Goal: Task Accomplishment & Management: Complete application form

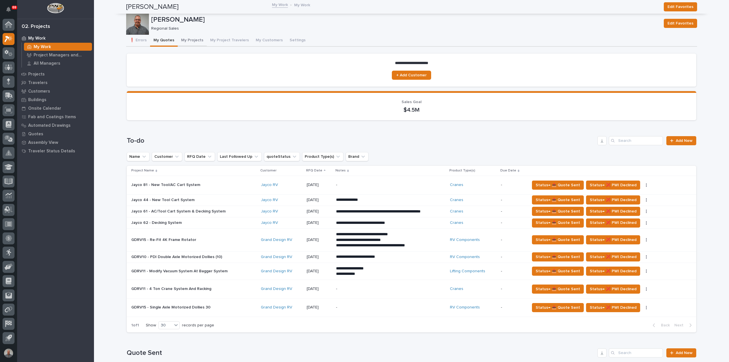
click at [188, 39] on button "My Projects" at bounding box center [192, 41] width 29 height 12
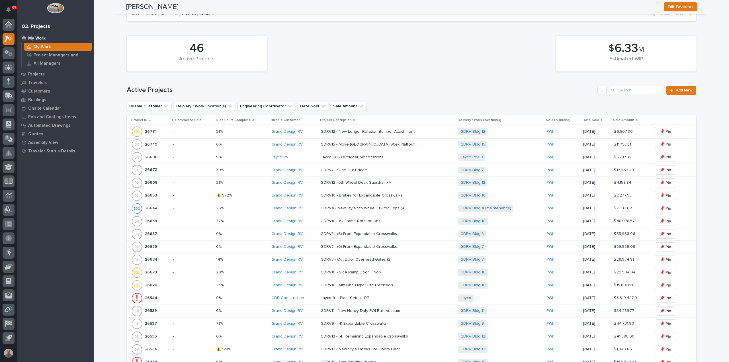
scroll to position [199, 0]
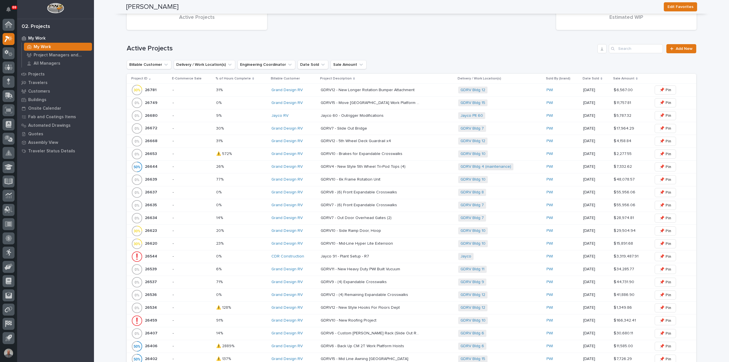
click at [160, 177] on div "26639 26639" at bounding box center [149, 179] width 37 height 11
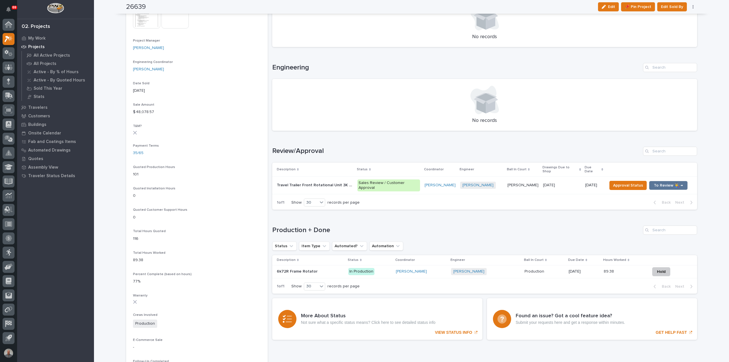
scroll to position [256, 0]
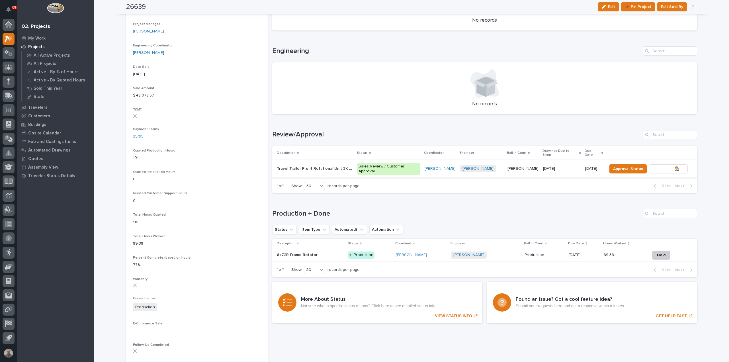
click at [657, 165] on span "To Review 👨‍🏭 →" at bounding box center [668, 168] width 29 height 7
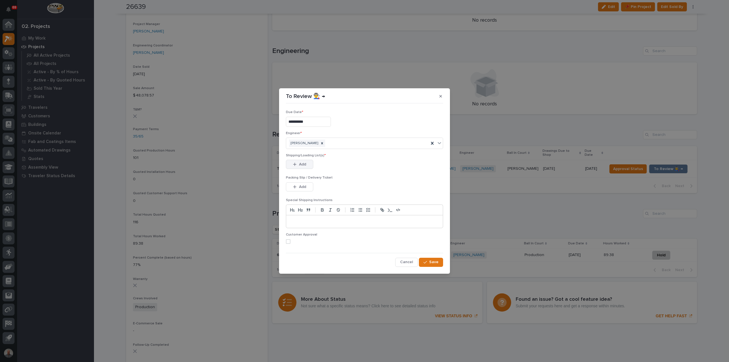
click at [303, 163] on span "Add" at bounding box center [302, 164] width 7 height 5
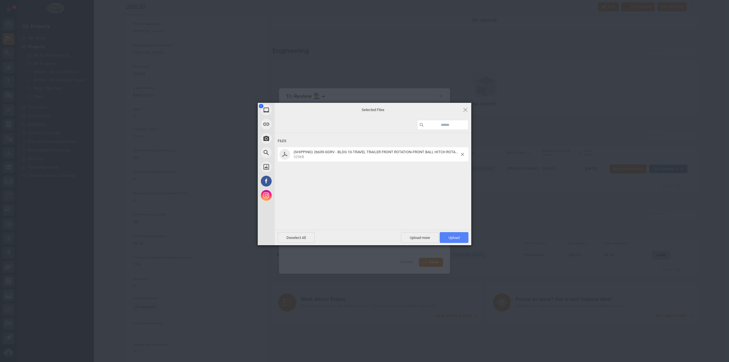
click at [454, 237] on span "Upload 1" at bounding box center [453, 237] width 11 height 4
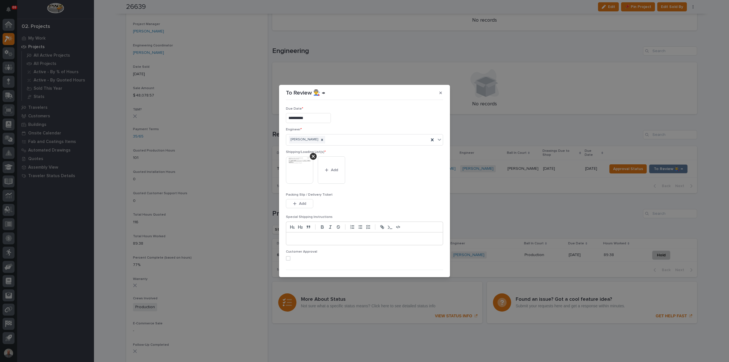
click at [288, 258] on span at bounding box center [288, 258] width 5 height 5
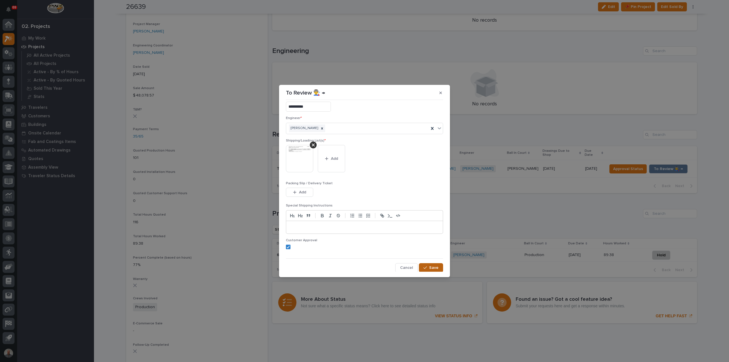
click at [431, 268] on span "Save" at bounding box center [433, 267] width 9 height 5
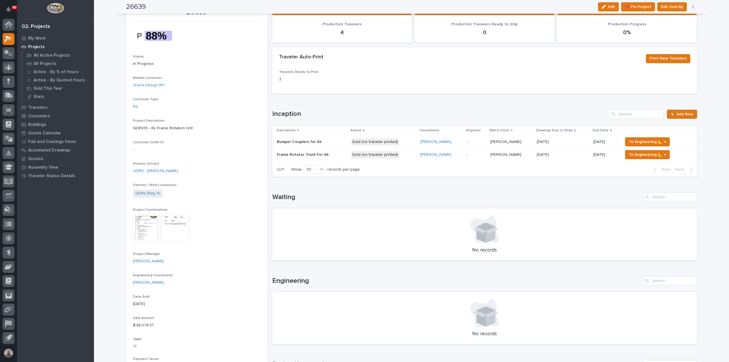
scroll to position [0, 0]
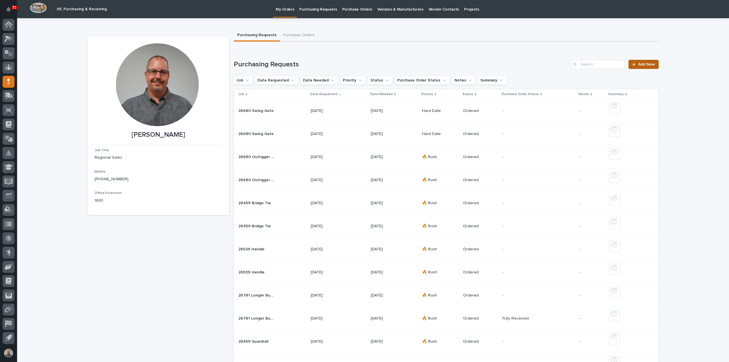
click at [643, 61] on link "Add New" at bounding box center [643, 64] width 30 height 9
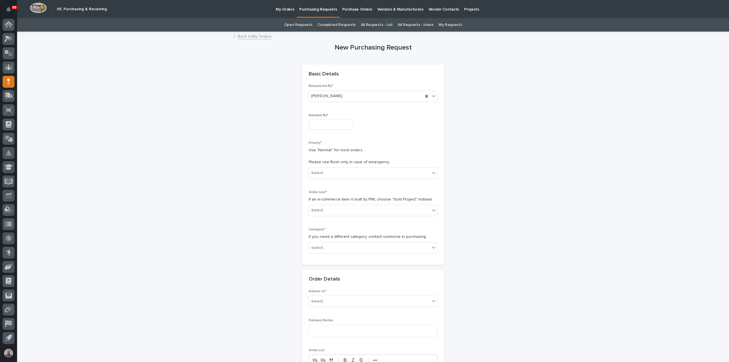
click at [323, 124] on input "text" at bounding box center [331, 125] width 45 height 10
click at [319, 97] on div "26" at bounding box center [318, 96] width 8 height 8
type input "**********"
click at [334, 172] on div "Select..." at bounding box center [369, 172] width 121 height 9
click at [323, 185] on div "🔥 Rush" at bounding box center [371, 183] width 128 height 10
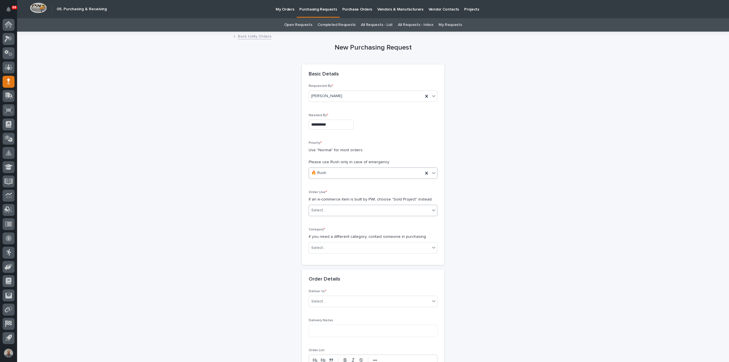
click at [329, 211] on div "Select..." at bounding box center [369, 210] width 121 height 9
click at [331, 219] on div "Sold Project" at bounding box center [371, 220] width 128 height 10
click at [338, 247] on div "Select..." at bounding box center [369, 247] width 121 height 9
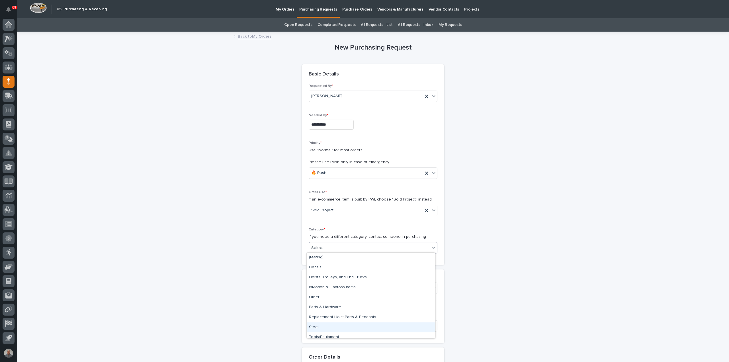
click at [338, 329] on div "Steel" at bounding box center [371, 327] width 128 height 10
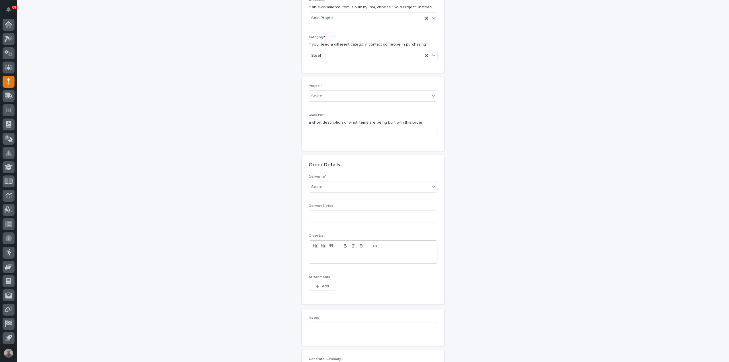
scroll to position [199, 0]
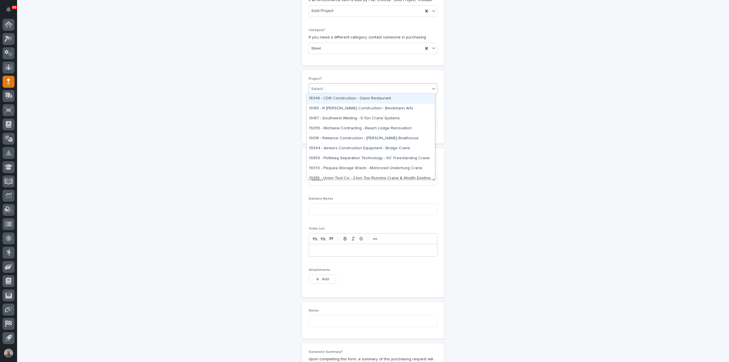
click at [340, 86] on div "Select..." at bounding box center [369, 88] width 121 height 9
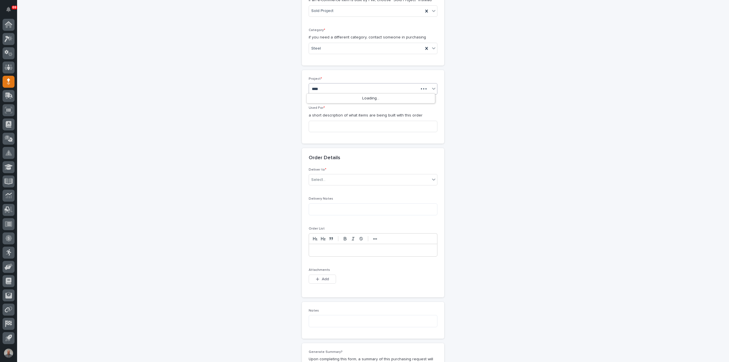
type input "*****"
click at [339, 127] on input at bounding box center [373, 126] width 129 height 11
drag, startPoint x: 362, startPoint y: 124, endPoint x: 280, endPoint y: 129, distance: 82.7
click at [280, 129] on div "**********" at bounding box center [373, 162] width 571 height 658
type input "Travel Trailer Front Rotation"
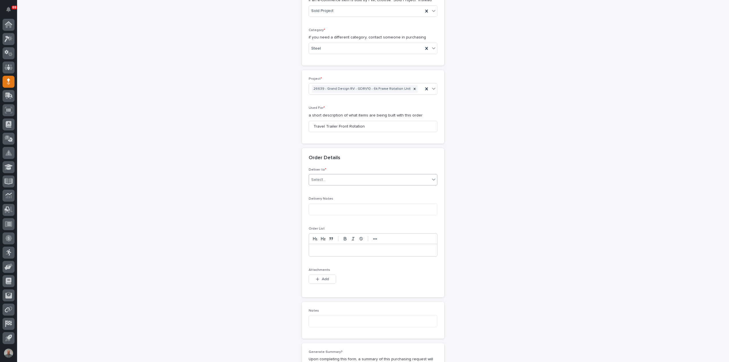
click at [359, 180] on div "Select..." at bounding box center [369, 179] width 121 height 9
click at [354, 193] on div "PWI" at bounding box center [371, 189] width 128 height 10
click at [321, 274] on button "Add" at bounding box center [322, 278] width 27 height 9
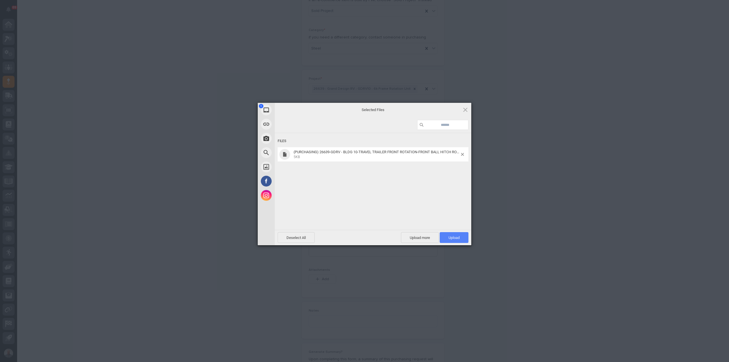
click at [454, 236] on span "Upload 1" at bounding box center [453, 237] width 11 height 4
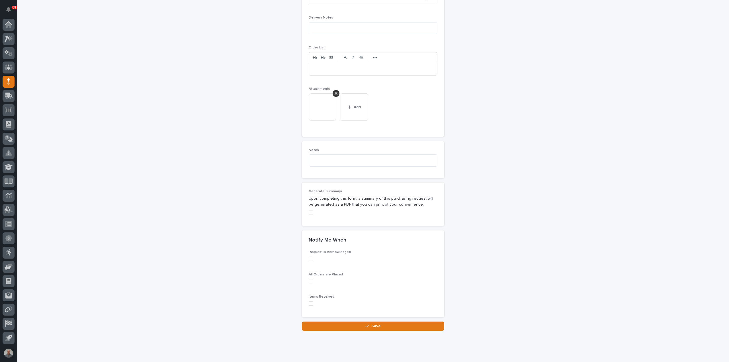
scroll to position [392, 0]
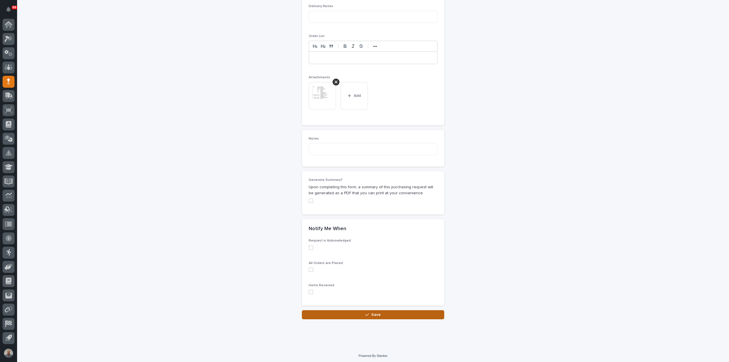
click at [371, 315] on button "Save" at bounding box center [373, 314] width 142 height 9
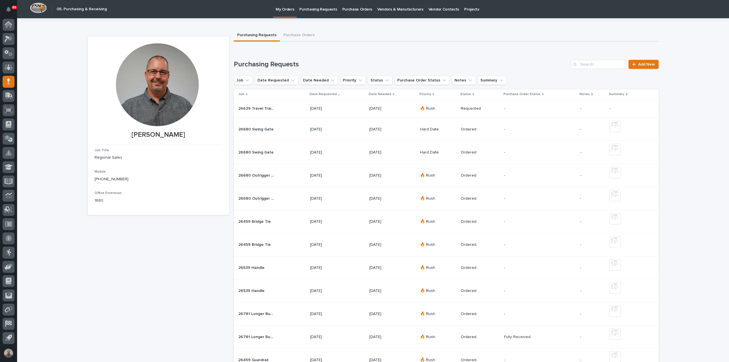
click at [294, 109] on div "26639 Travel Trailer Front Rotation 26639 Travel Trailer Front Rotation" at bounding box center [271, 108] width 67 height 9
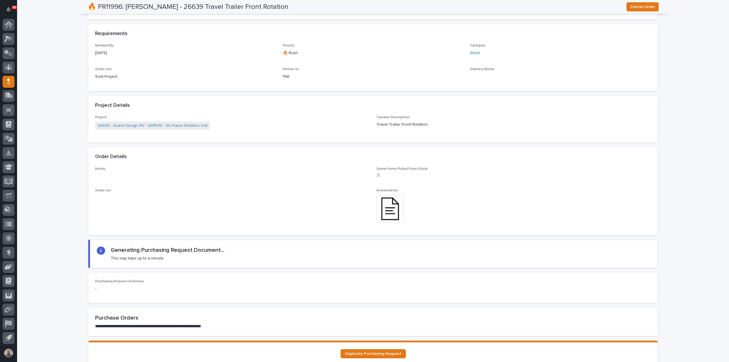
scroll to position [370, 0]
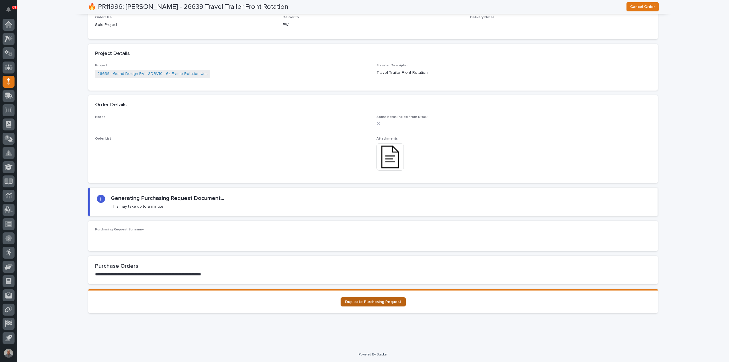
click at [353, 300] on span "Duplicate Purchasing Request" at bounding box center [373, 302] width 56 height 4
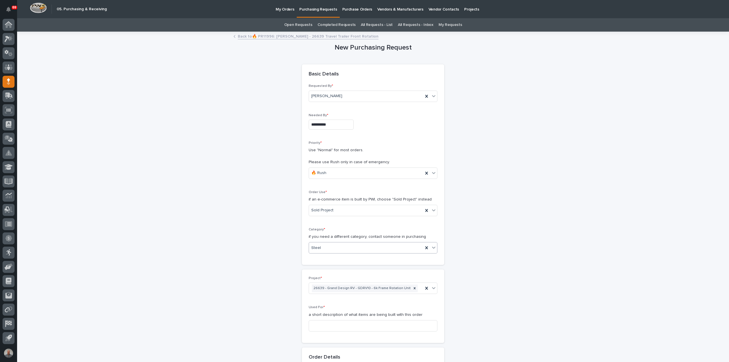
click at [334, 249] on div "Steel" at bounding box center [366, 247] width 114 height 9
click at [333, 305] on div "Parts & Hardware" at bounding box center [371, 307] width 128 height 10
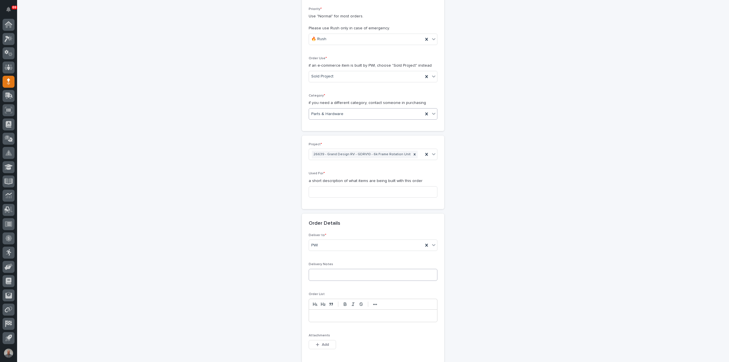
scroll to position [142, 0]
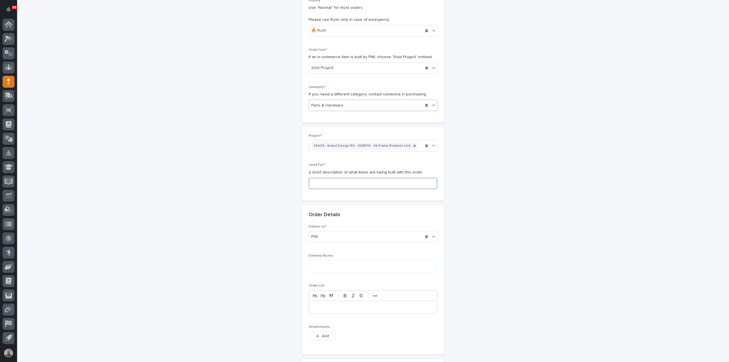
click at [338, 183] on input at bounding box center [373, 183] width 129 height 11
paste input "Travel Trailer Front Rotation"
type input "Travel Trailer Front Rotation"
drag, startPoint x: 325, startPoint y: 338, endPoint x: 323, endPoint y: 335, distance: 3.7
click at [325, 338] on button "Add" at bounding box center [322, 335] width 27 height 9
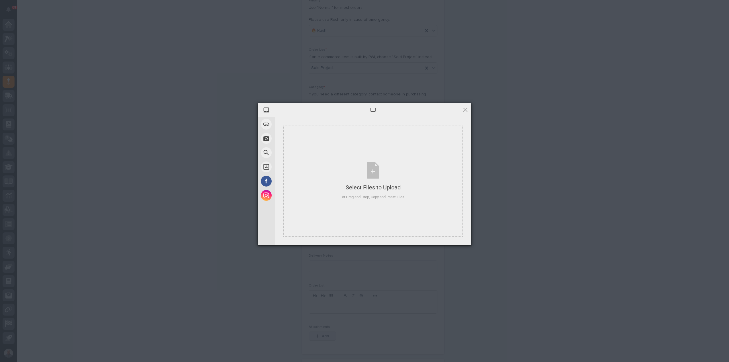
click at [323, 334] on div "My Device Link (URL) Take Photo Web Search Unsplash Facebook Instagram Select F…" at bounding box center [364, 181] width 729 height 362
click at [450, 235] on span "Upload 1" at bounding box center [454, 237] width 29 height 11
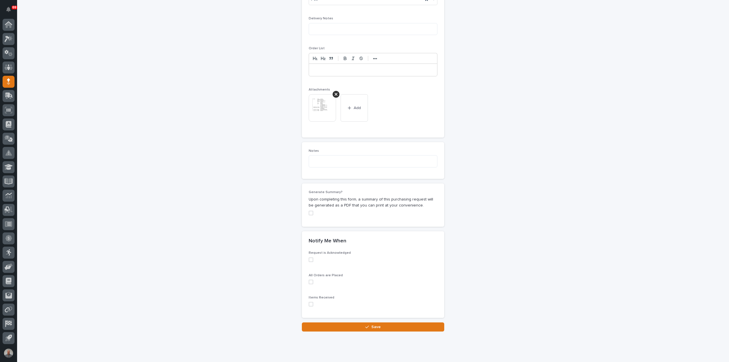
scroll to position [392, 0]
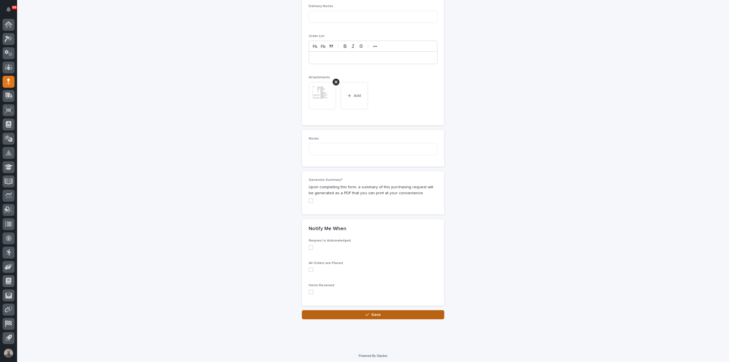
click at [400, 310] on button "Save" at bounding box center [373, 314] width 142 height 9
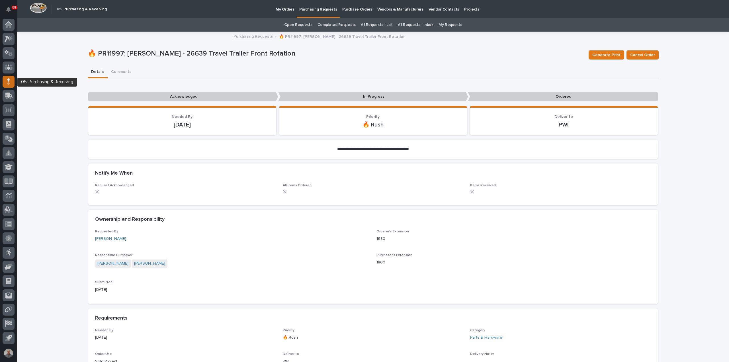
click at [12, 83] on div at bounding box center [9, 82] width 12 height 12
